Goal: Obtain resource: Download file/media

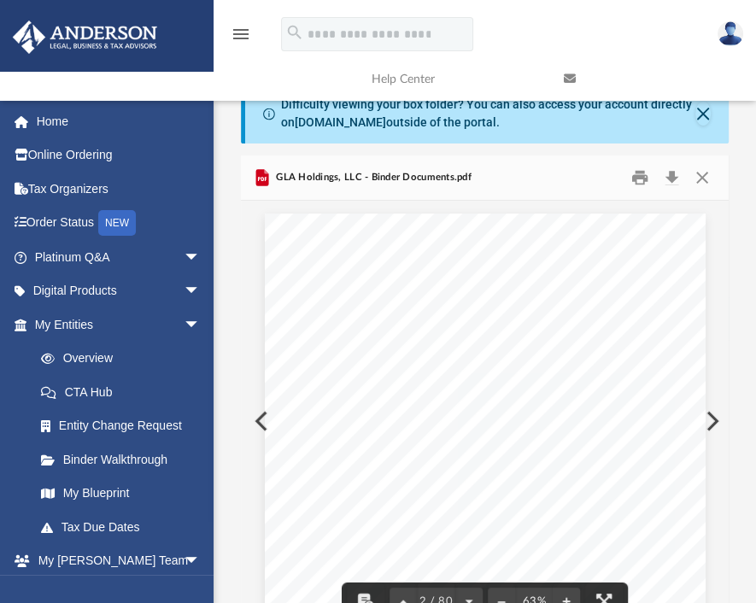
scroll to position [596, 17]
click at [698, 190] on div "GLA Holdings, LLC - Binder Documents.pdf" at bounding box center [485, 177] width 488 height 45
click at [698, 177] on button "Close" at bounding box center [702, 178] width 31 height 26
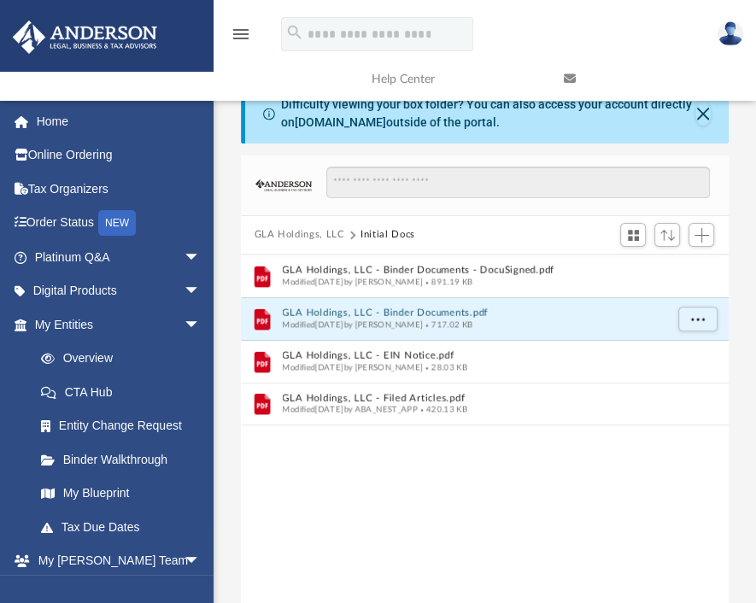
click at [318, 239] on button "GLA Holdings, LLC" at bounding box center [299, 234] width 91 height 15
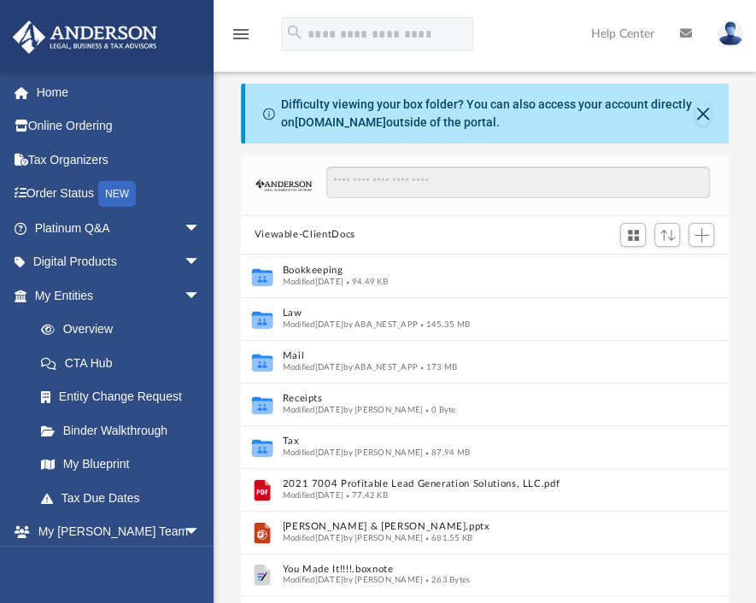
scroll to position [375, 475]
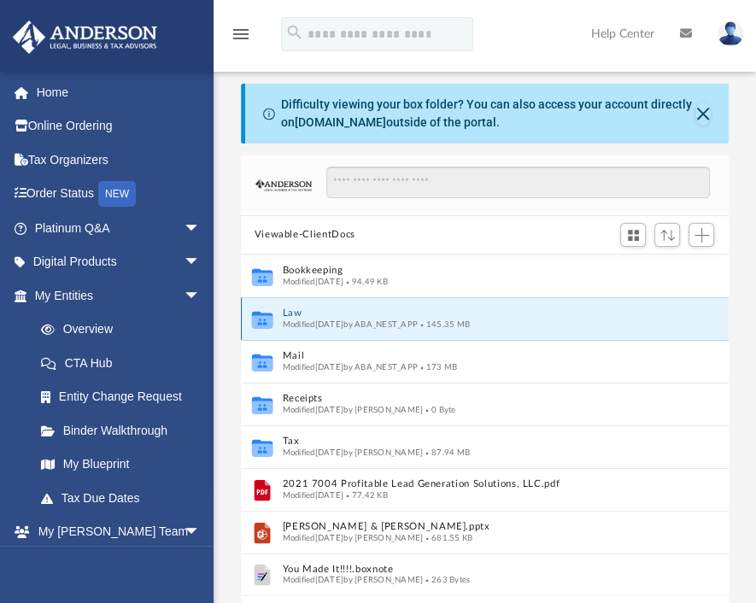
click at [294, 308] on button "Law" at bounding box center [473, 312] width 382 height 11
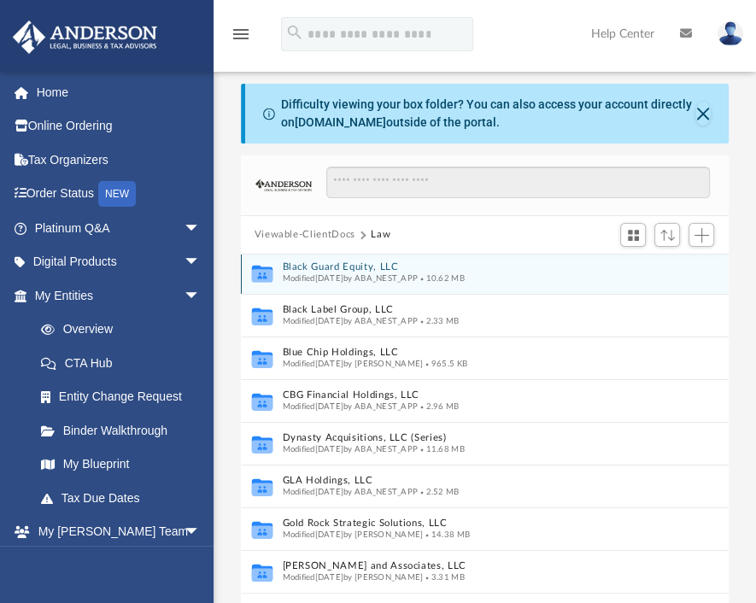
scroll to position [235, 0]
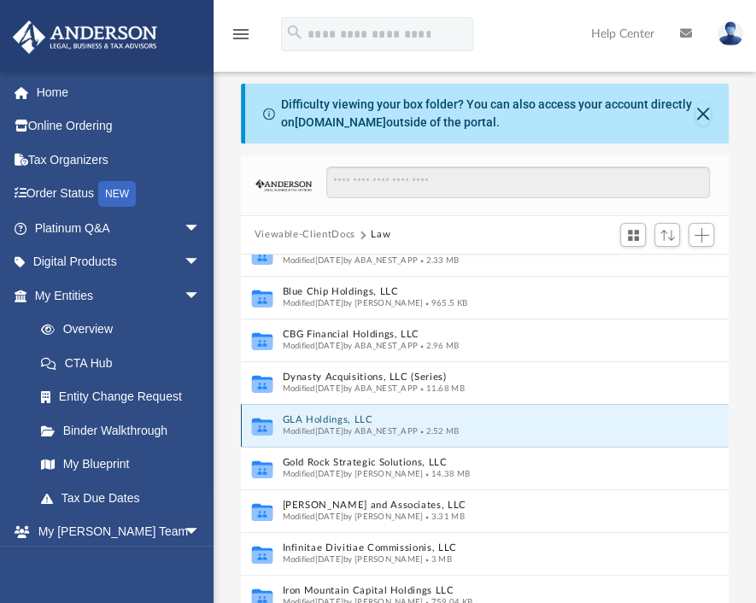
click at [338, 415] on button "GLA Holdings, LLC" at bounding box center [466, 419] width 369 height 11
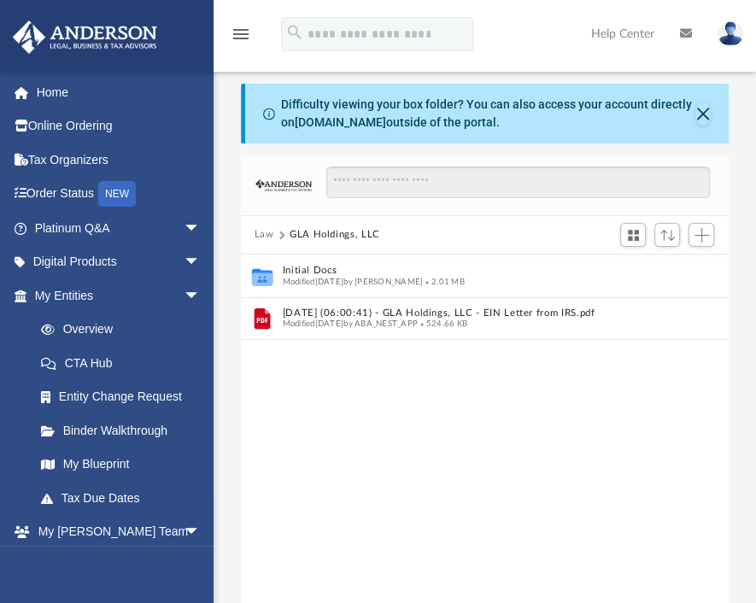
scroll to position [0, 0]
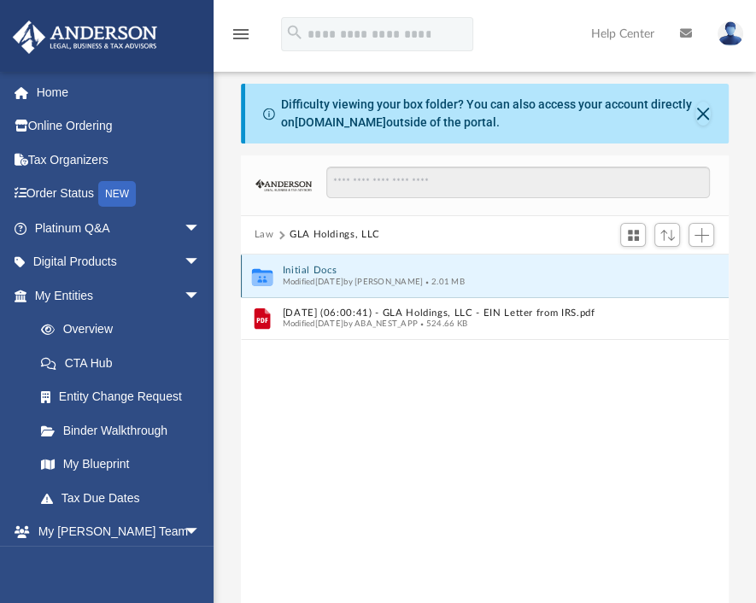
click at [309, 265] on button "Initial Docs" at bounding box center [473, 270] width 382 height 11
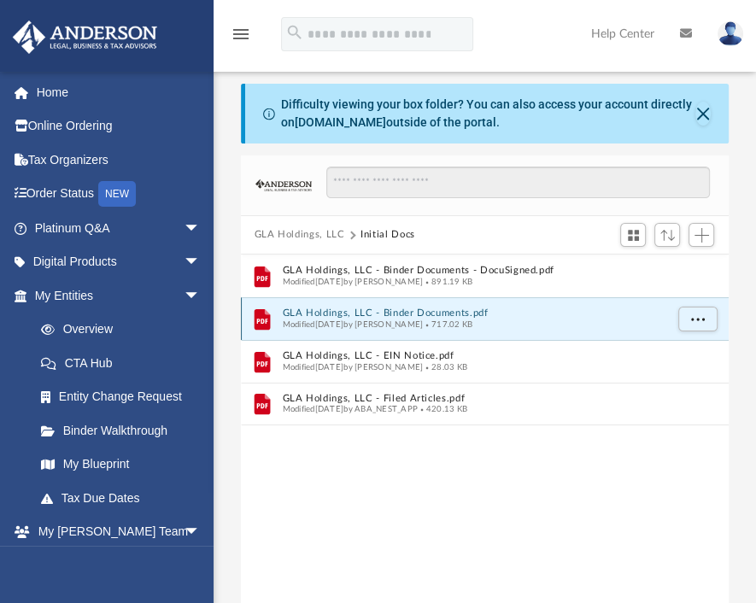
click at [431, 310] on button "GLA Holdings, LLC - Binder Documents.pdf" at bounding box center [473, 312] width 382 height 11
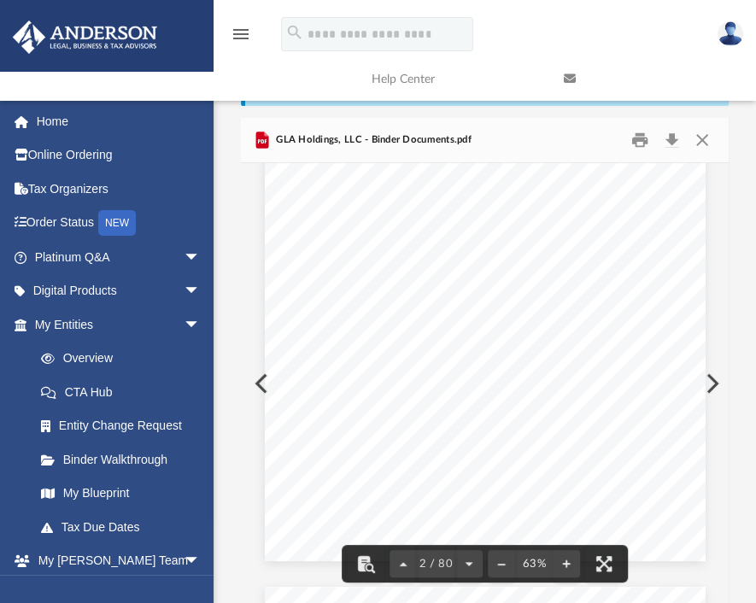
scroll to position [781, 0]
click at [707, 134] on button "Close" at bounding box center [702, 140] width 31 height 26
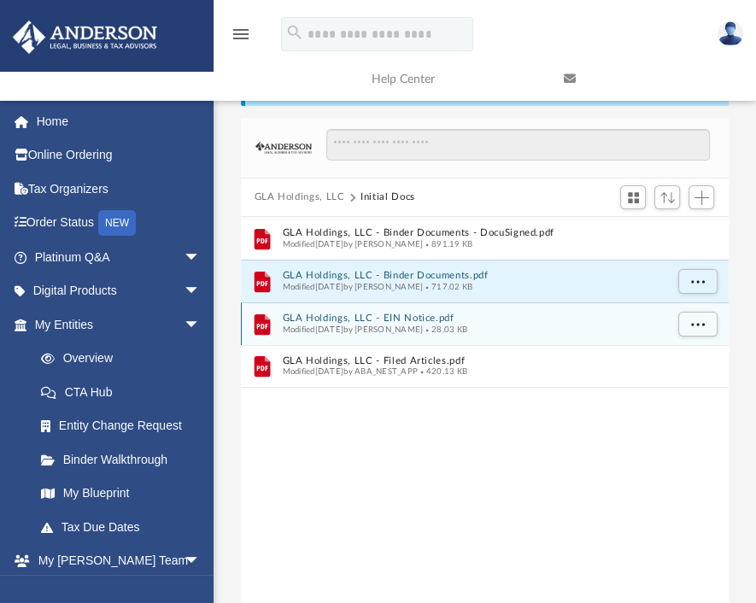
click at [427, 324] on div "Modified [DATE] by [PERSON_NAME] 28.03 KB" at bounding box center [473, 329] width 382 height 11
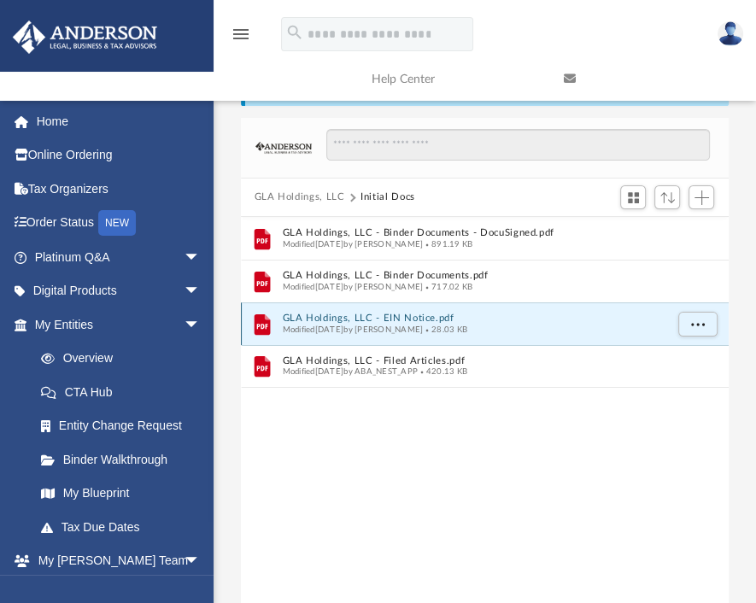
click at [412, 316] on button "GLA Holdings, LLC - EIN Notice.pdf" at bounding box center [473, 318] width 382 height 11
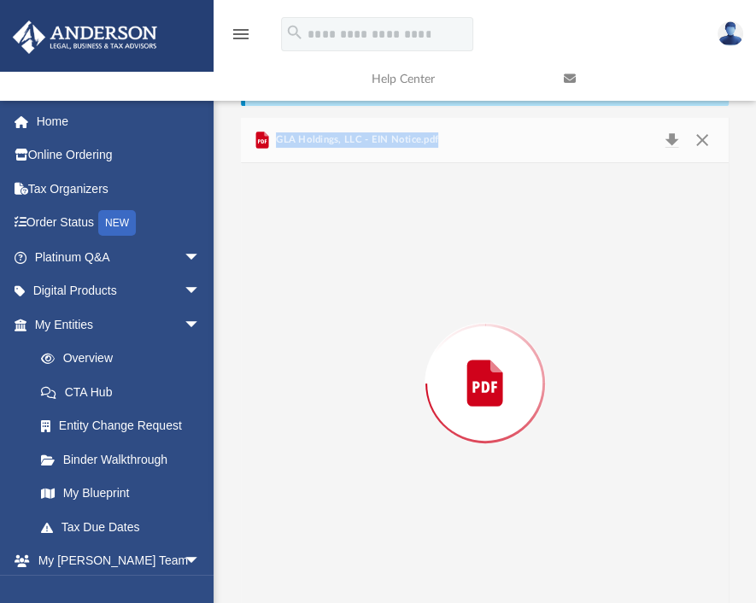
click at [412, 316] on div "Preview" at bounding box center [485, 383] width 488 height 441
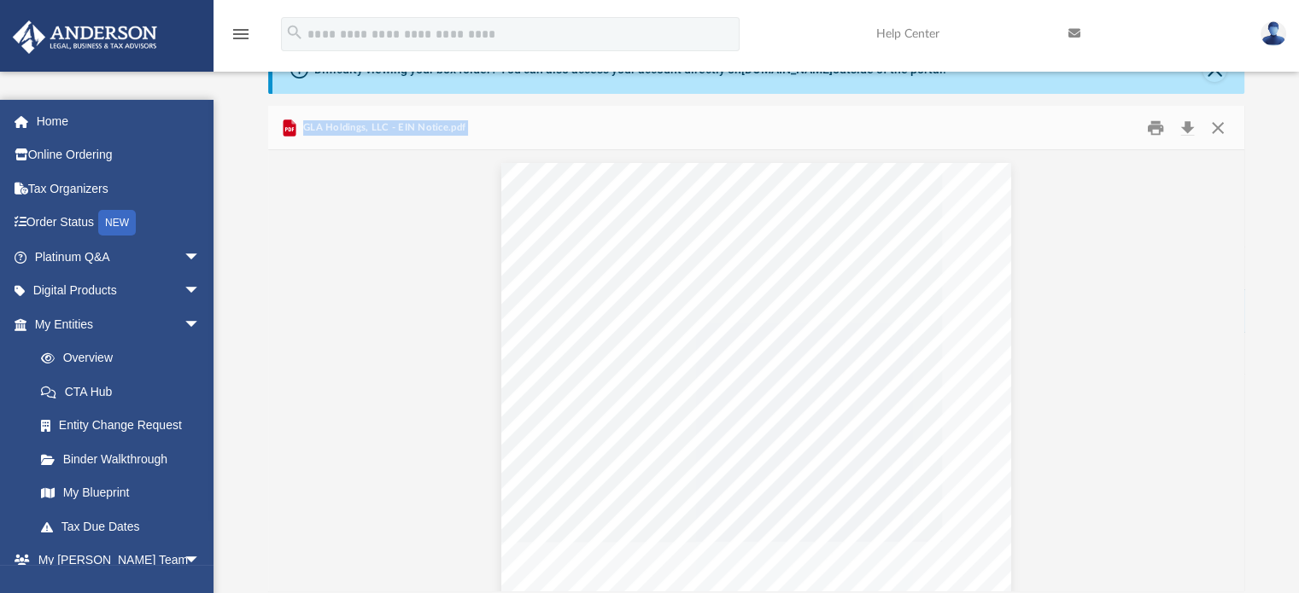
scroll to position [375, 963]
